Goal: Information Seeking & Learning: Learn about a topic

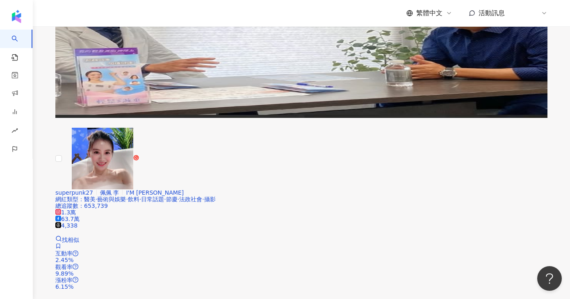
scroll to position [1375, 0]
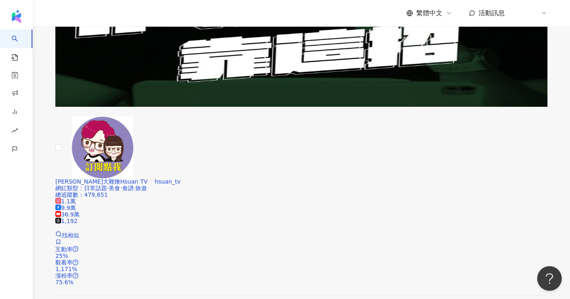
scroll to position [1415, 0]
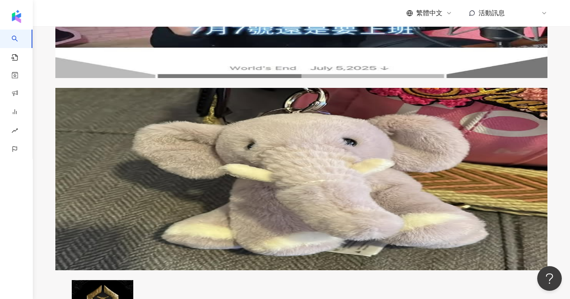
scroll to position [1021, 0]
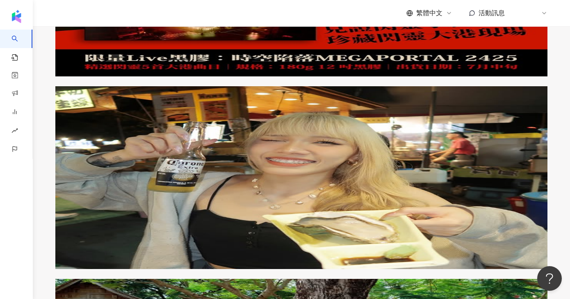
scroll to position [1415, 0]
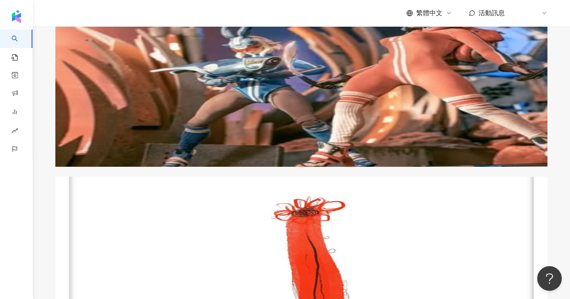
scroll to position [1332, 0]
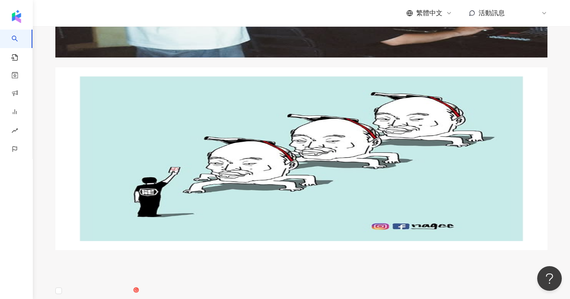
scroll to position [278, 0]
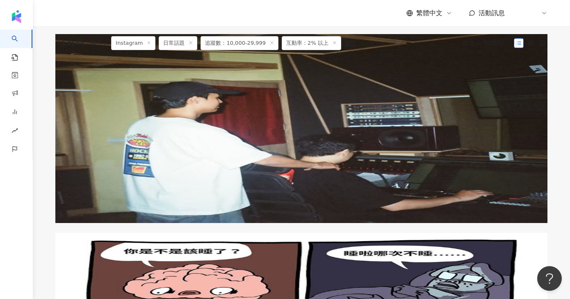
scroll to position [0, 0]
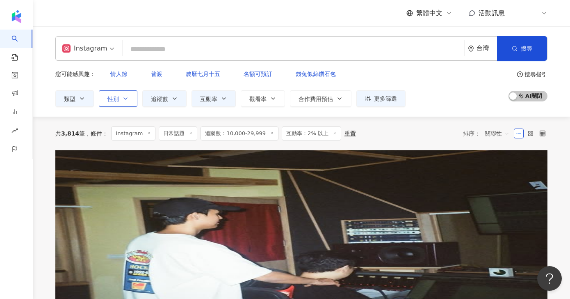
click at [126, 96] on button "性別" at bounding box center [118, 98] width 39 height 16
click at [160, 122] on span "男" at bounding box center [166, 117] width 12 height 9
click at [448, 102] on div "Instagram 台灣 搜尋 您可能感興趣： 情人節 普渡 農曆七月十五 名額可預訂 錢兔似錦鑽石包 類型 性別 追蹤數 互動率 觀看率 合作費用預估 更多…" at bounding box center [302, 71] width 538 height 90
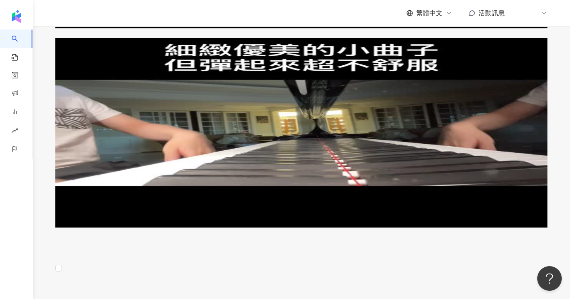
scroll to position [1458, 0]
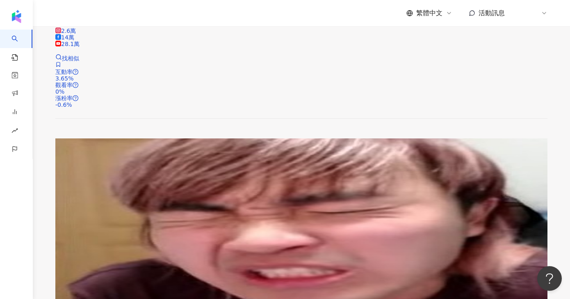
scroll to position [1400, 0]
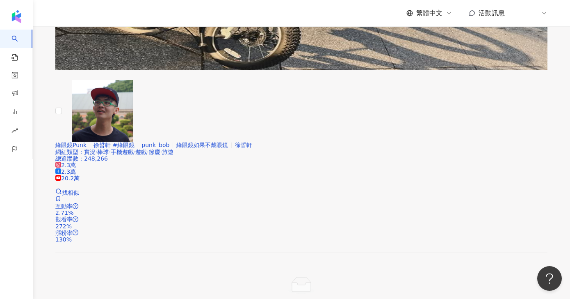
scroll to position [1415, 0]
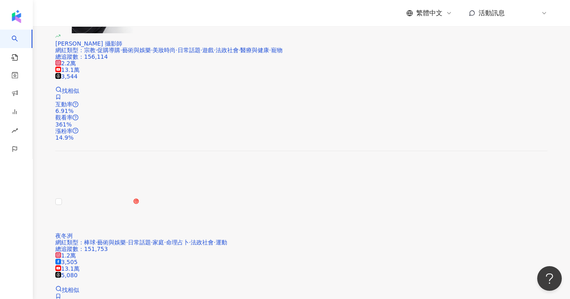
scroll to position [1416, 0]
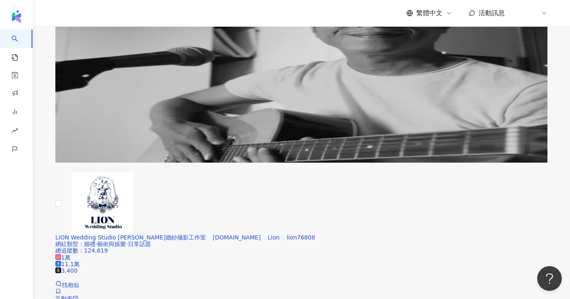
scroll to position [1412, 0]
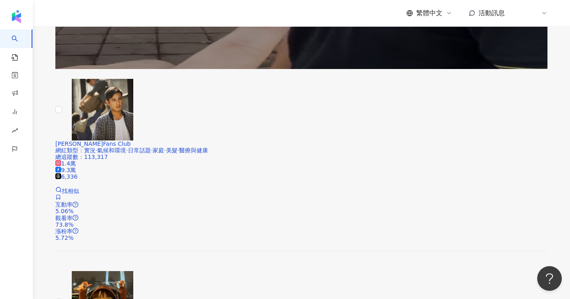
scroll to position [1420, 0]
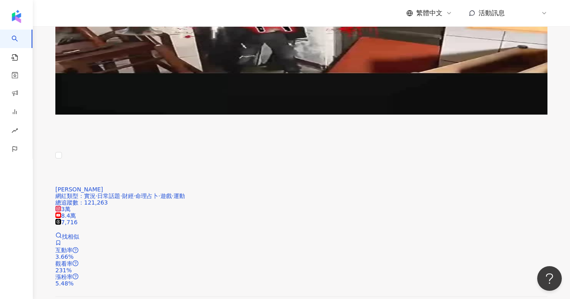
scroll to position [1404, 0]
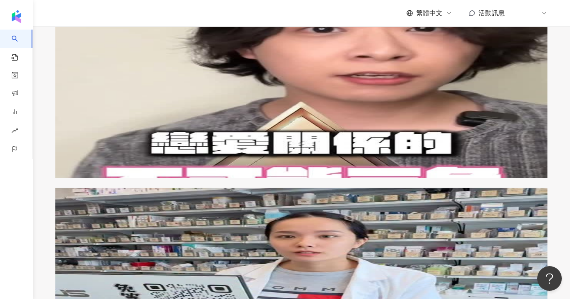
scroll to position [1323, 0]
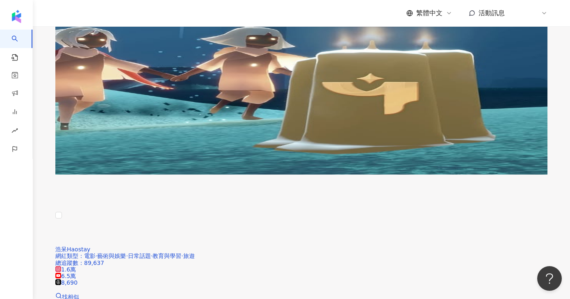
scroll to position [127, 0]
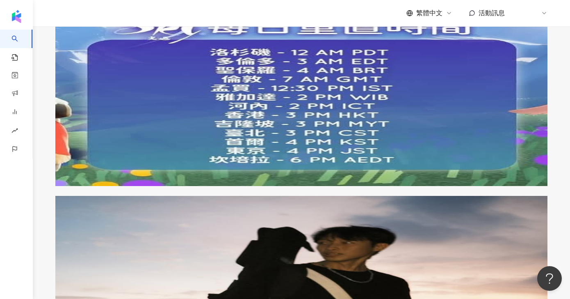
click at [90, 257] on span "浩呆Haostay" at bounding box center [72, 260] width 35 height 7
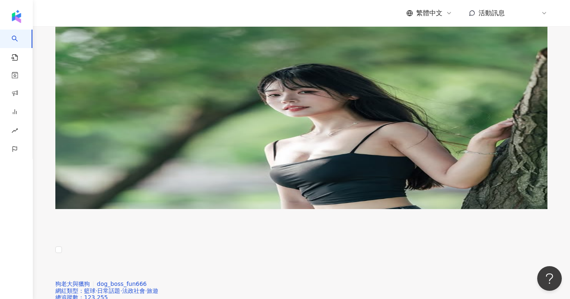
scroll to position [732, 0]
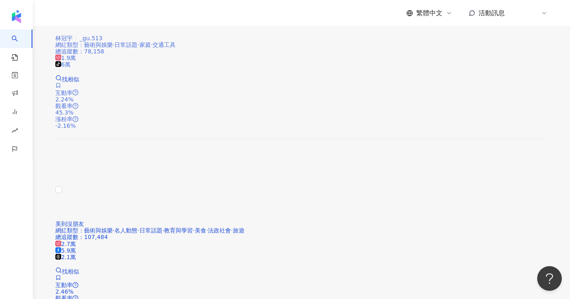
scroll to position [1325, 0]
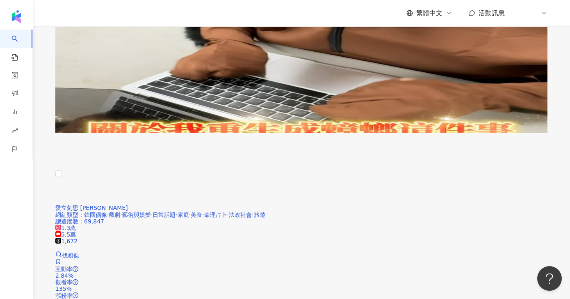
scroll to position [764, 0]
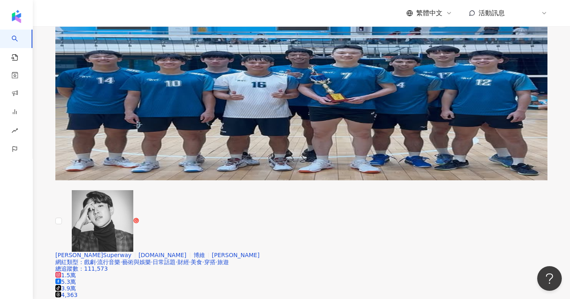
scroll to position [1415, 0]
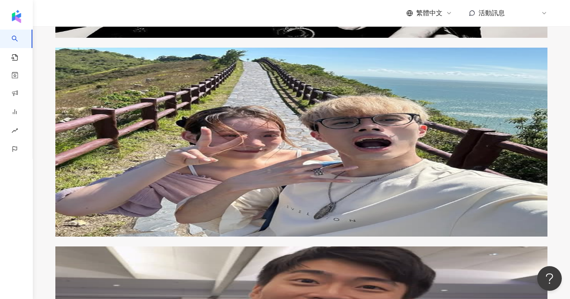
scroll to position [1250, 0]
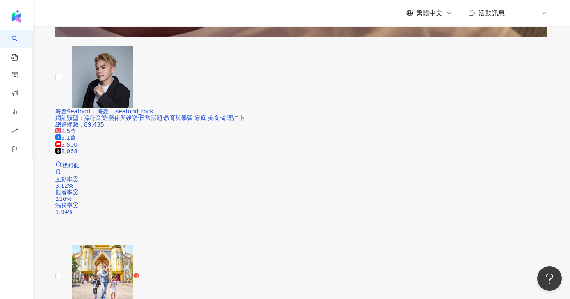
scroll to position [666, 0]
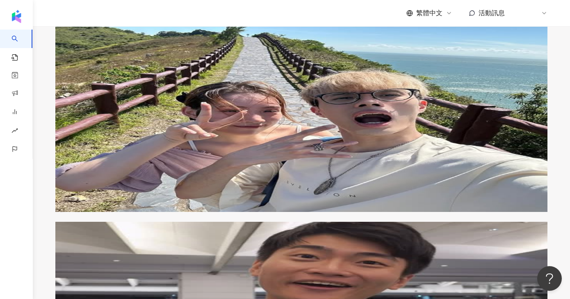
scroll to position [1415, 0]
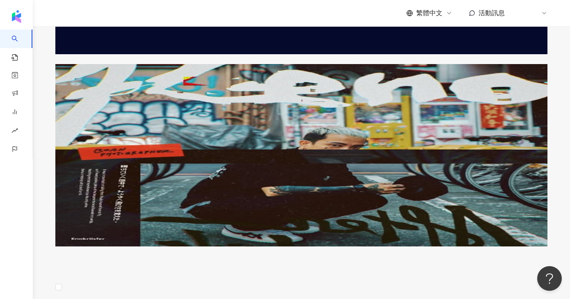
scroll to position [1043, 0]
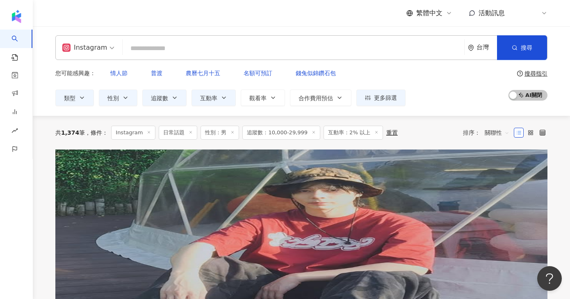
scroll to position [0, 0]
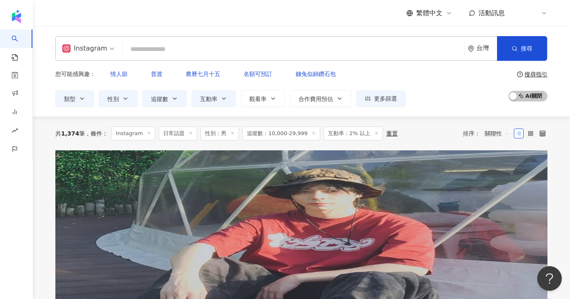
click at [277, 212] on div "柯朋宇 Kurt Peng Yu tmkix トモ・クー（Tomo ku） tomoku.jp" at bounding box center [301, 215] width 492 height 7
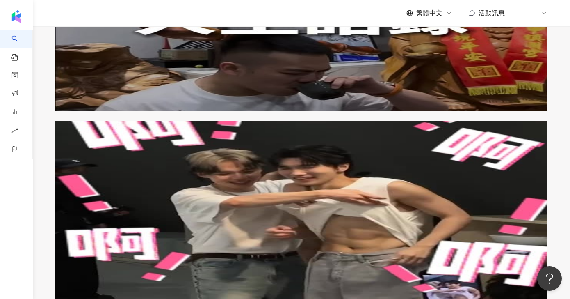
scroll to position [1371, 0]
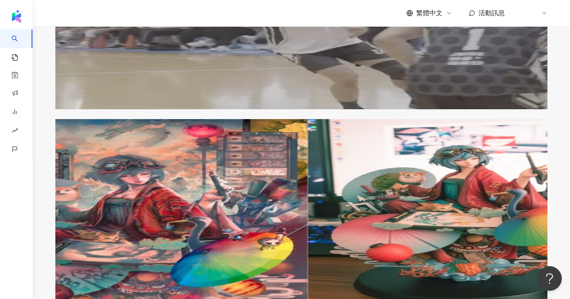
scroll to position [761, 0]
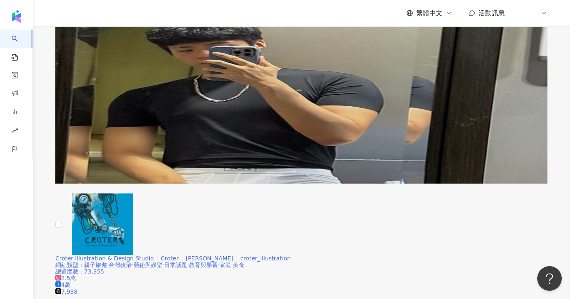
scroll to position [1279, 0]
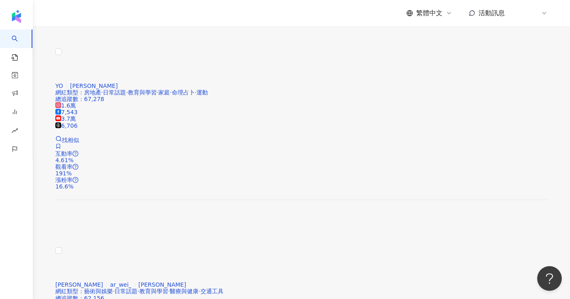
scroll to position [1267, 0]
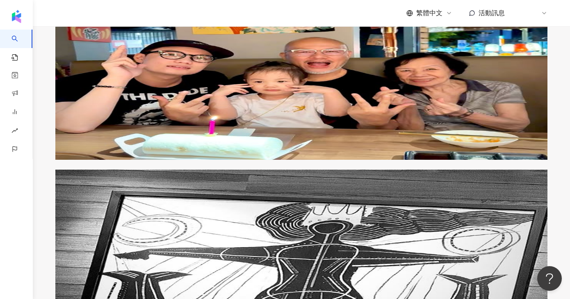
scroll to position [1119, 0]
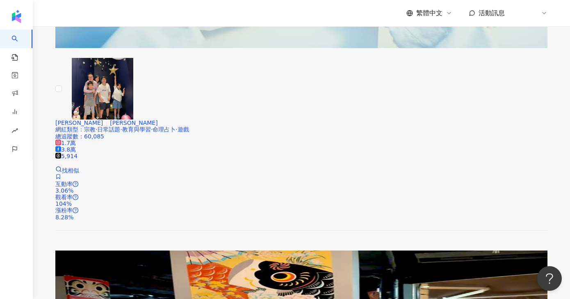
scroll to position [875, 0]
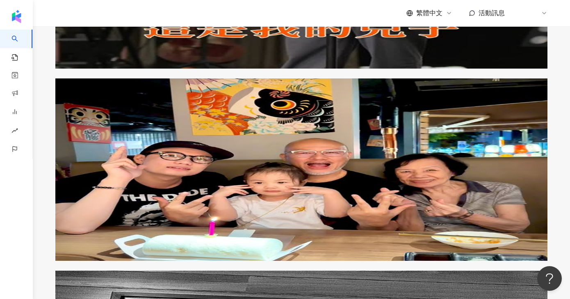
scroll to position [1009, 0]
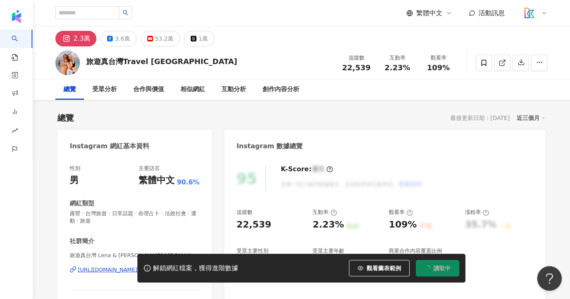
scroll to position [45, 0]
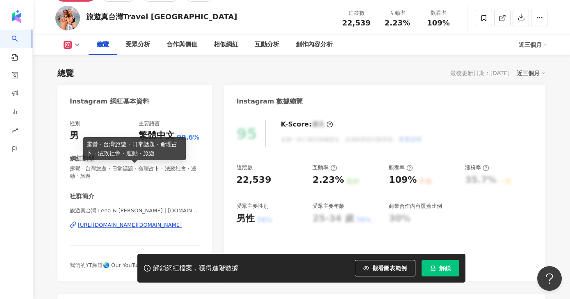
click at [145, 226] on div "https://www.instagram.com/trailblazer.tw/" at bounding box center [130, 224] width 104 height 7
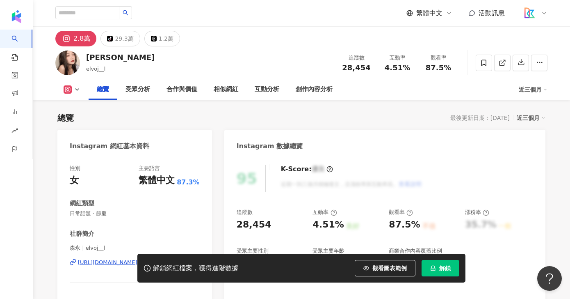
scroll to position [65, 0]
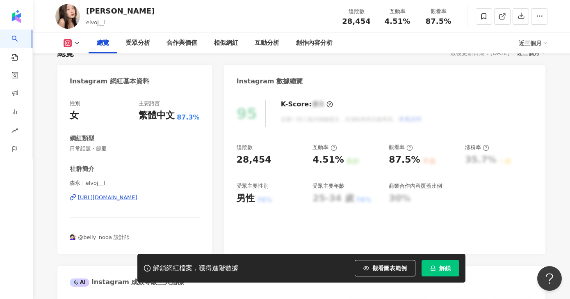
click at [137, 198] on div "https://www.instagram.com/elvoj__l/" at bounding box center [107, 197] width 59 height 7
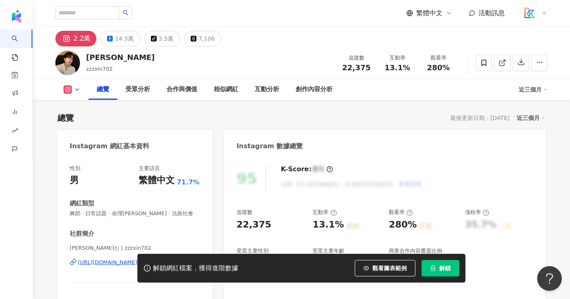
click at [345, 34] on div "2.2萬 14.3萬 tiktok-icon 3.5萬 7,106" at bounding box center [301, 37] width 525 height 20
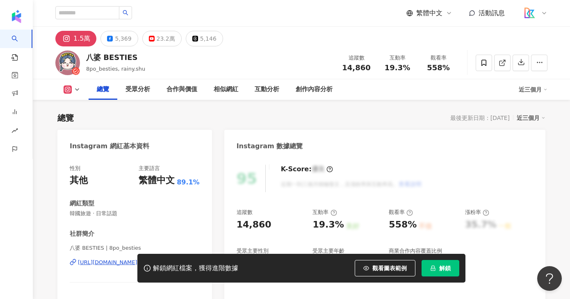
scroll to position [141, 0]
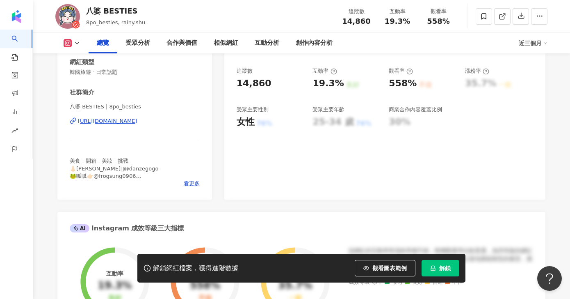
click at [137, 122] on div "[URL][DOMAIN_NAME]" at bounding box center [107, 120] width 59 height 7
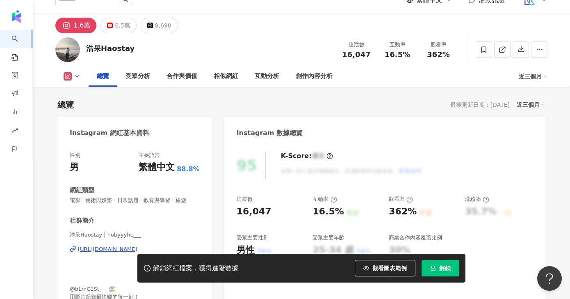
scroll to position [28, 0]
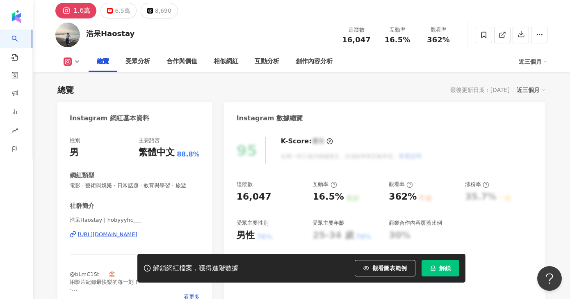
click at [108, 237] on div "https://www.instagram.com/hobyyyhc___/" at bounding box center [107, 234] width 59 height 7
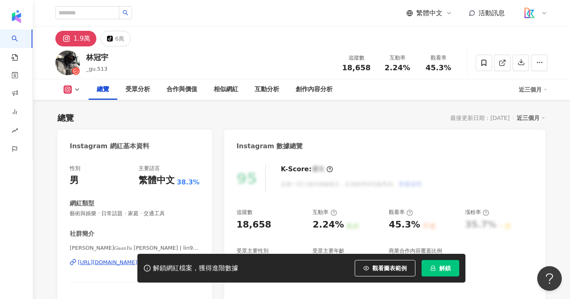
scroll to position [86, 0]
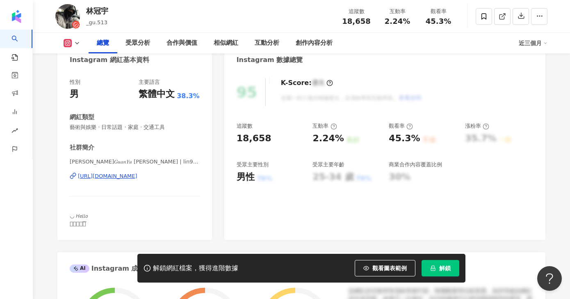
click at [137, 178] on div "https://www.instagram.com/lin9yu_/" at bounding box center [107, 175] width 59 height 7
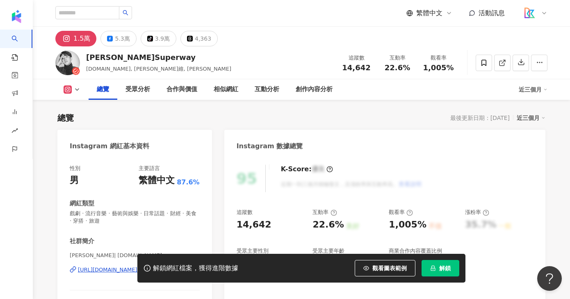
scroll to position [112, 0]
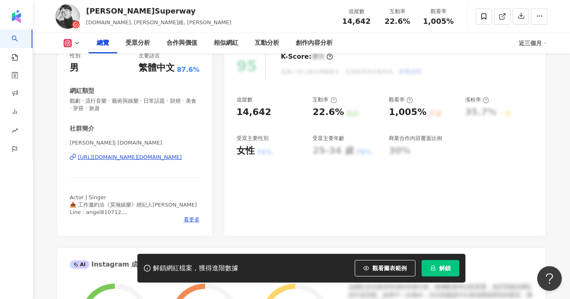
click at [140, 158] on div "[URL][DOMAIN_NAME][DOMAIN_NAME]" at bounding box center [130, 156] width 104 height 7
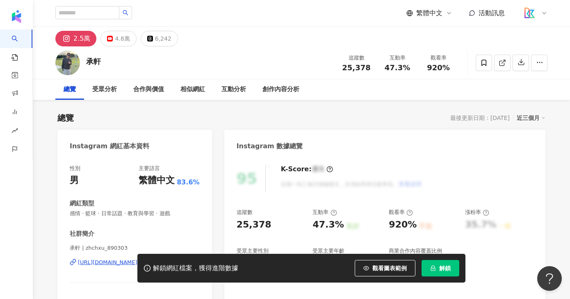
scroll to position [56, 0]
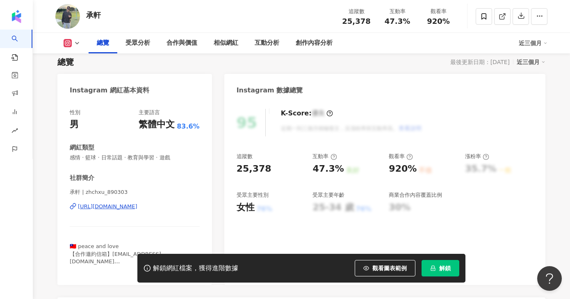
click at [137, 205] on div "[URL][DOMAIN_NAME]" at bounding box center [107, 206] width 59 height 7
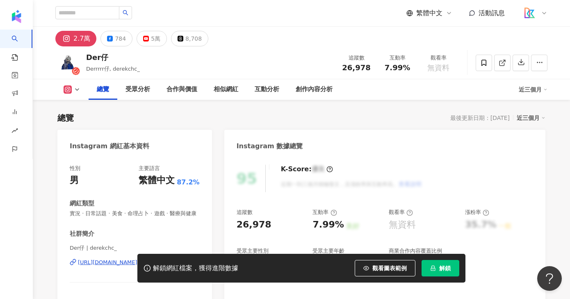
scroll to position [170, 0]
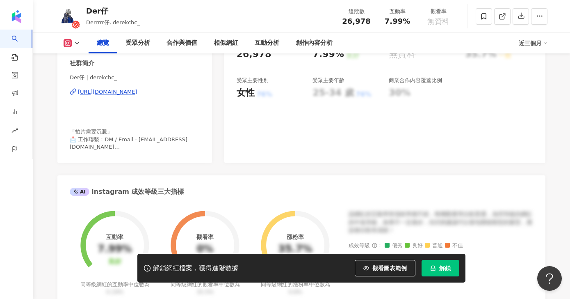
click at [119, 92] on div "[URL][DOMAIN_NAME]" at bounding box center [107, 91] width 59 height 7
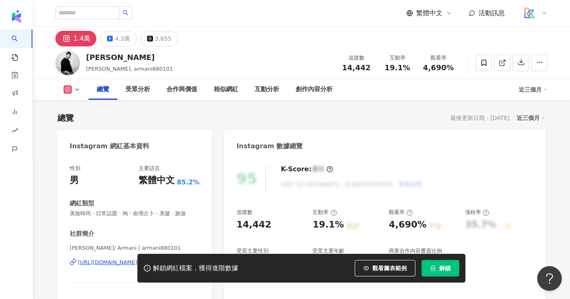
scroll to position [65, 0]
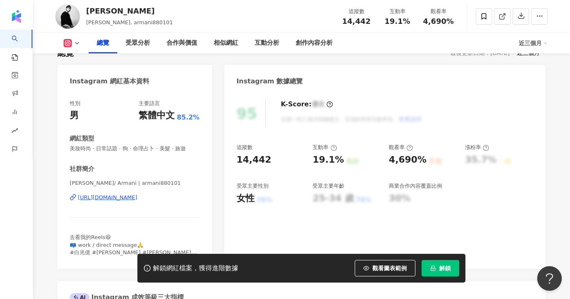
click at [137, 199] on div "https://www.instagram.com/armani880101/" at bounding box center [107, 197] width 59 height 7
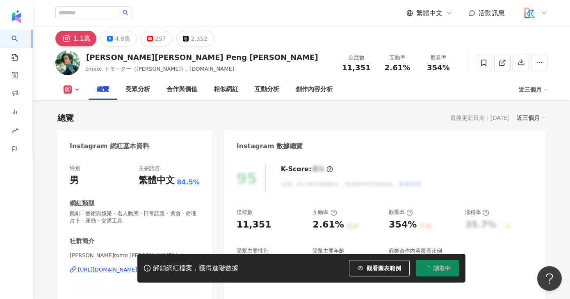
scroll to position [87, 0]
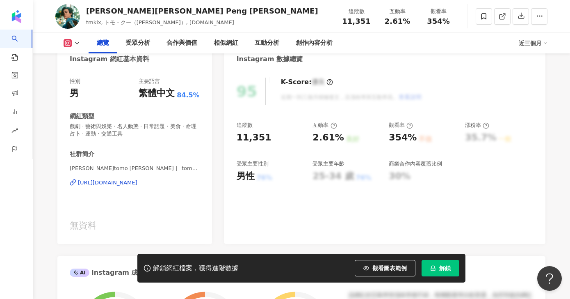
click at [110, 184] on div "https://www.instagram.com/_tomokurt/" at bounding box center [107, 182] width 59 height 7
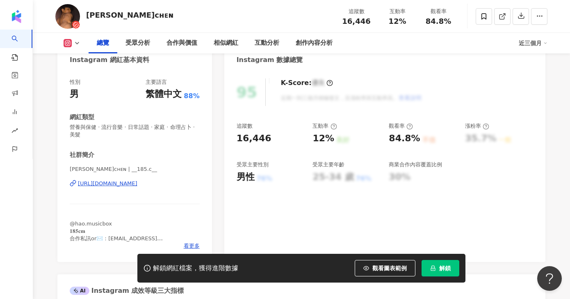
click at [137, 184] on div "https://www.instagram.com/__185.c__/" at bounding box center [107, 183] width 59 height 7
click at [102, 183] on div "https://www.instagram.com/__185.c__/" at bounding box center [107, 183] width 59 height 7
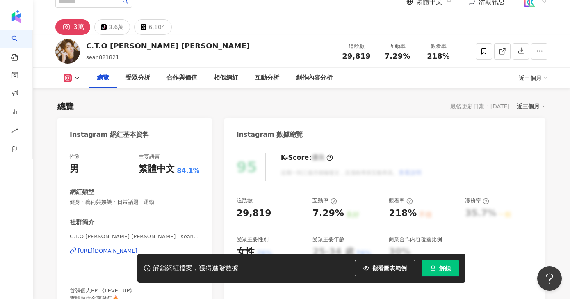
scroll to position [32, 0]
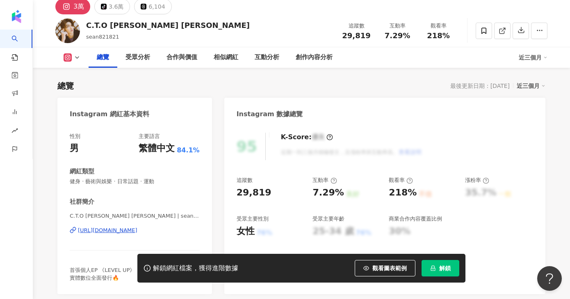
click at [137, 231] on div "https://www.instagram.com/sean821821/" at bounding box center [107, 229] width 59 height 7
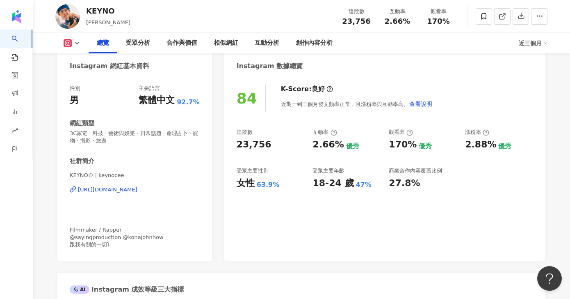
scroll to position [85, 0]
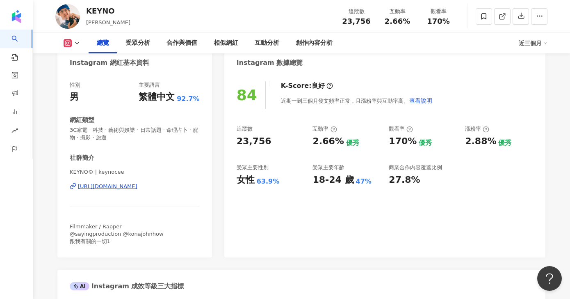
click at [151, 191] on div "KEYNO© | keynocee [URL][DOMAIN_NAME]" at bounding box center [135, 192] width 130 height 48
click at [137, 185] on div "[URL][DOMAIN_NAME]" at bounding box center [107, 186] width 59 height 7
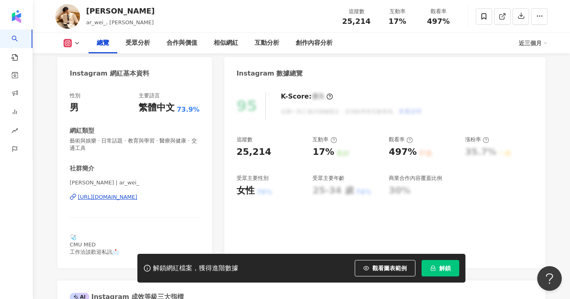
scroll to position [78, 0]
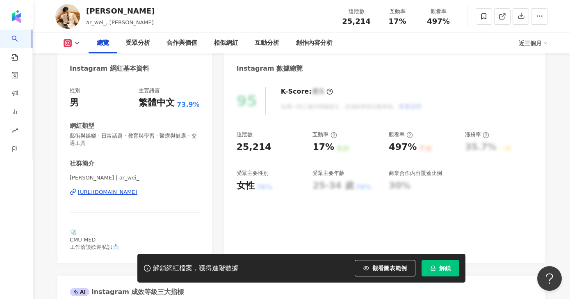
click at [135, 191] on div "[URL][DOMAIN_NAME]" at bounding box center [107, 191] width 59 height 7
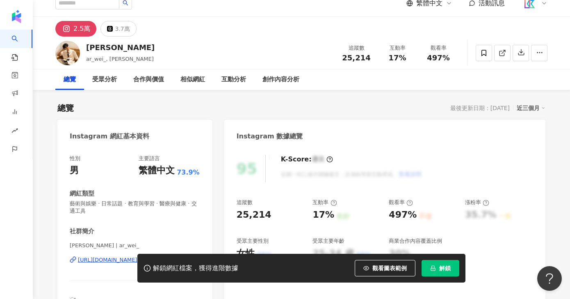
scroll to position [0, 0]
